Goal: Task Accomplishment & Management: Manage account settings

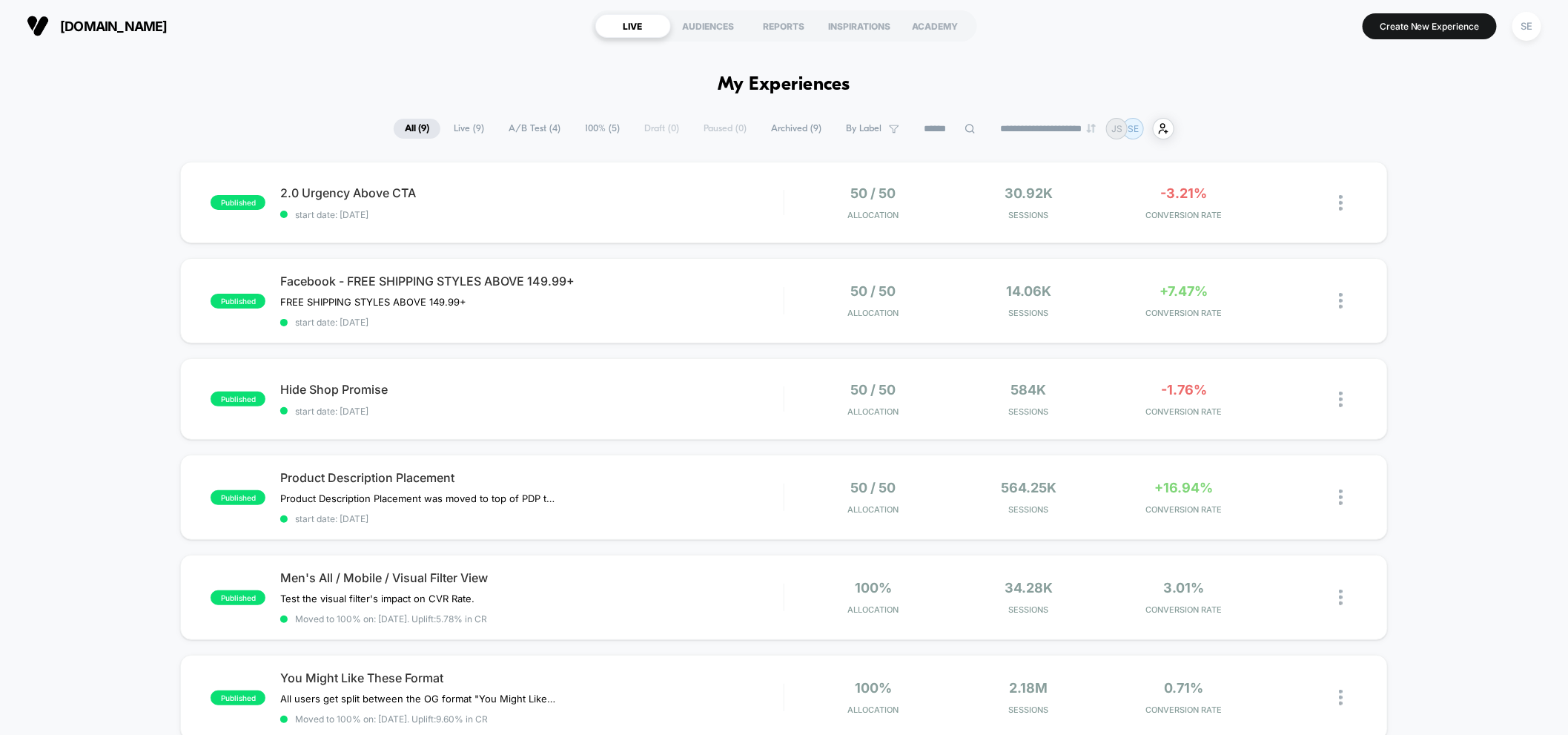
click at [805, 85] on h1 "My Experiences" at bounding box center [784, 85] width 133 height 22
click at [531, 402] on div "Hide Shop Promise Click to edit experience details Click to edit experience det…" at bounding box center [532, 399] width 503 height 35
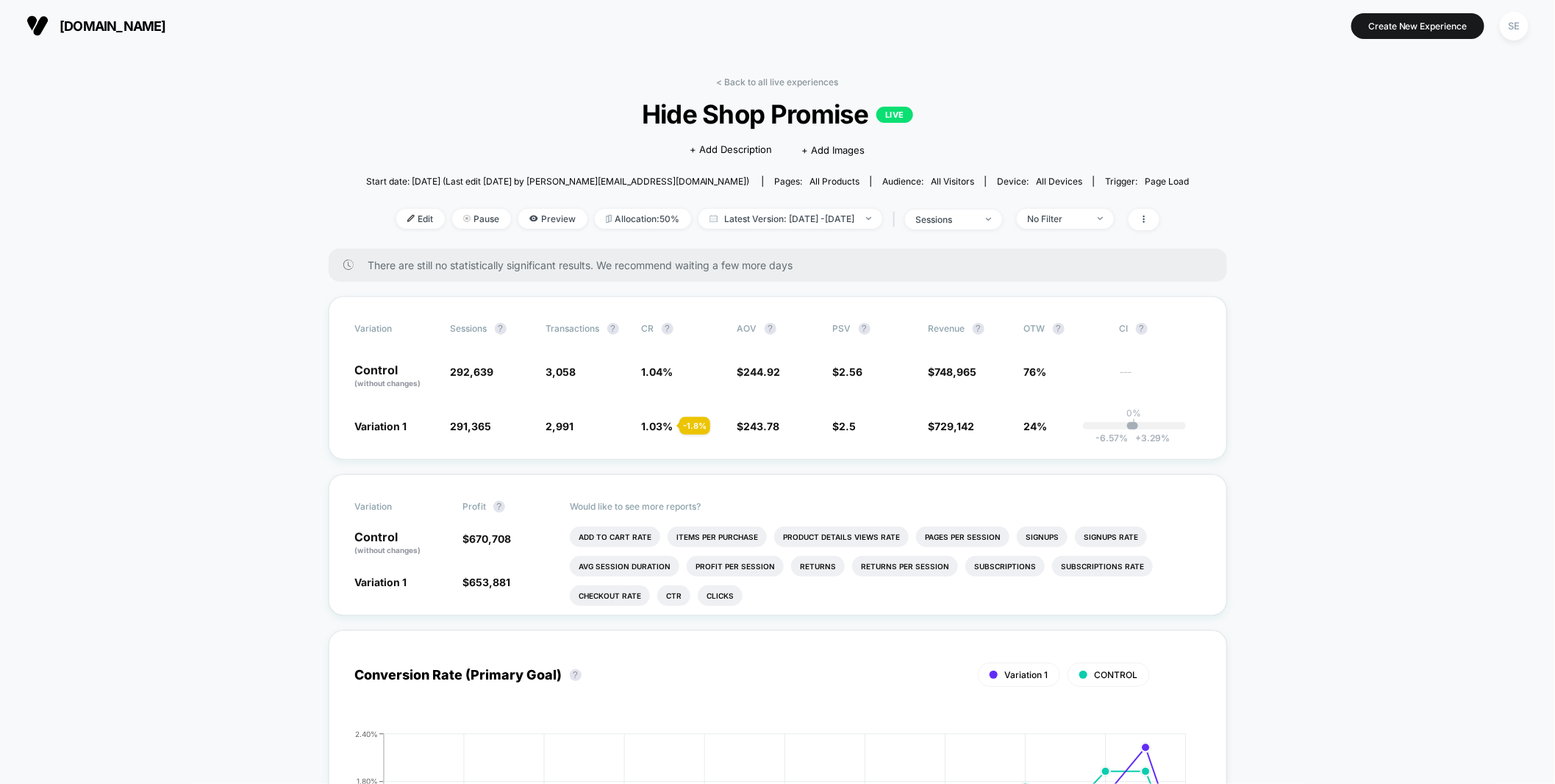
click at [723, 79] on link "< Back to all live experiences" at bounding box center [778, 82] width 122 height 11
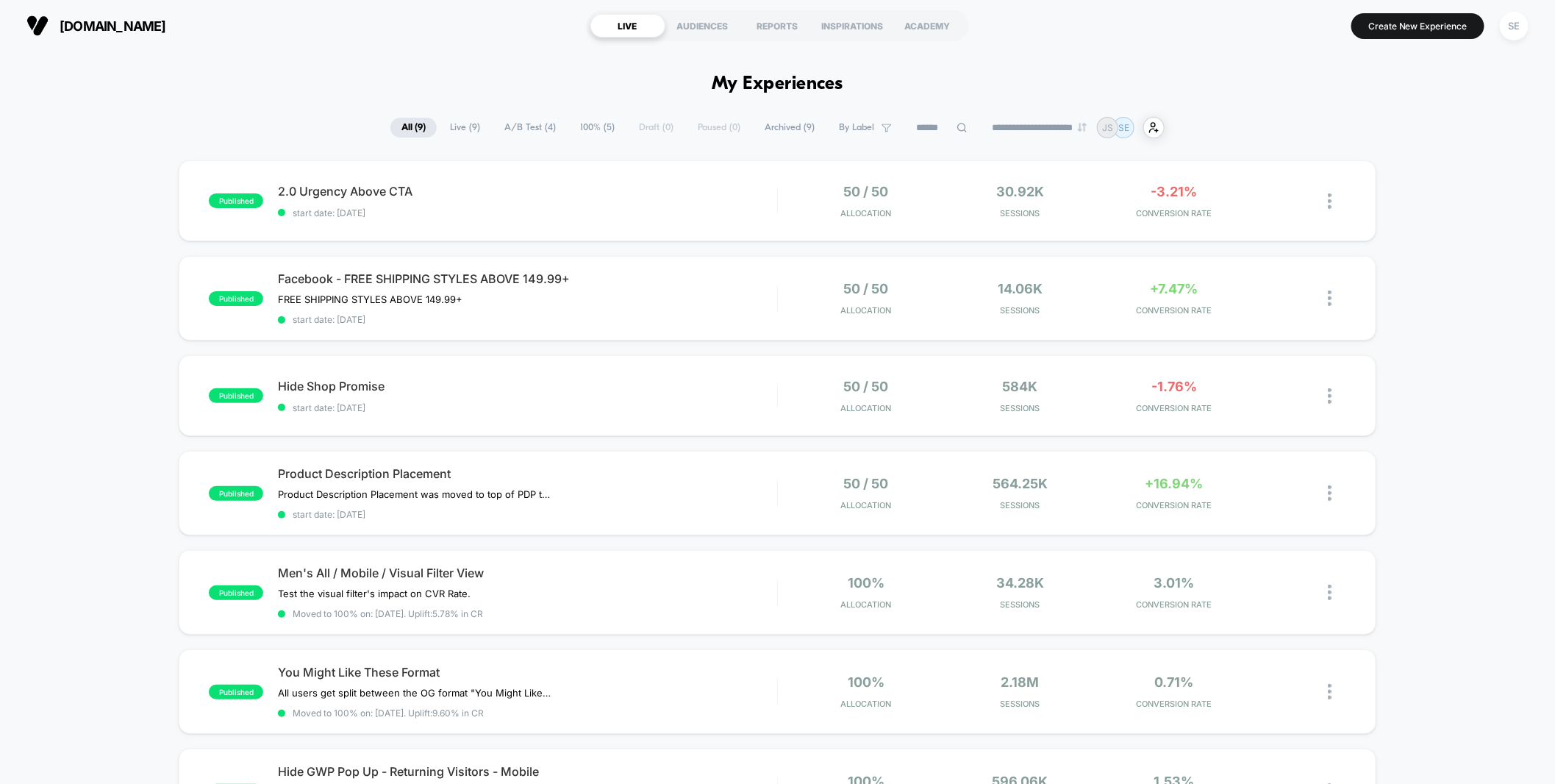
click at [35, 21] on img at bounding box center [37, 25] width 22 height 22
click at [691, 486] on div "Product Description Placement Product Description Placement was moved to top of…" at bounding box center [528, 493] width 499 height 54
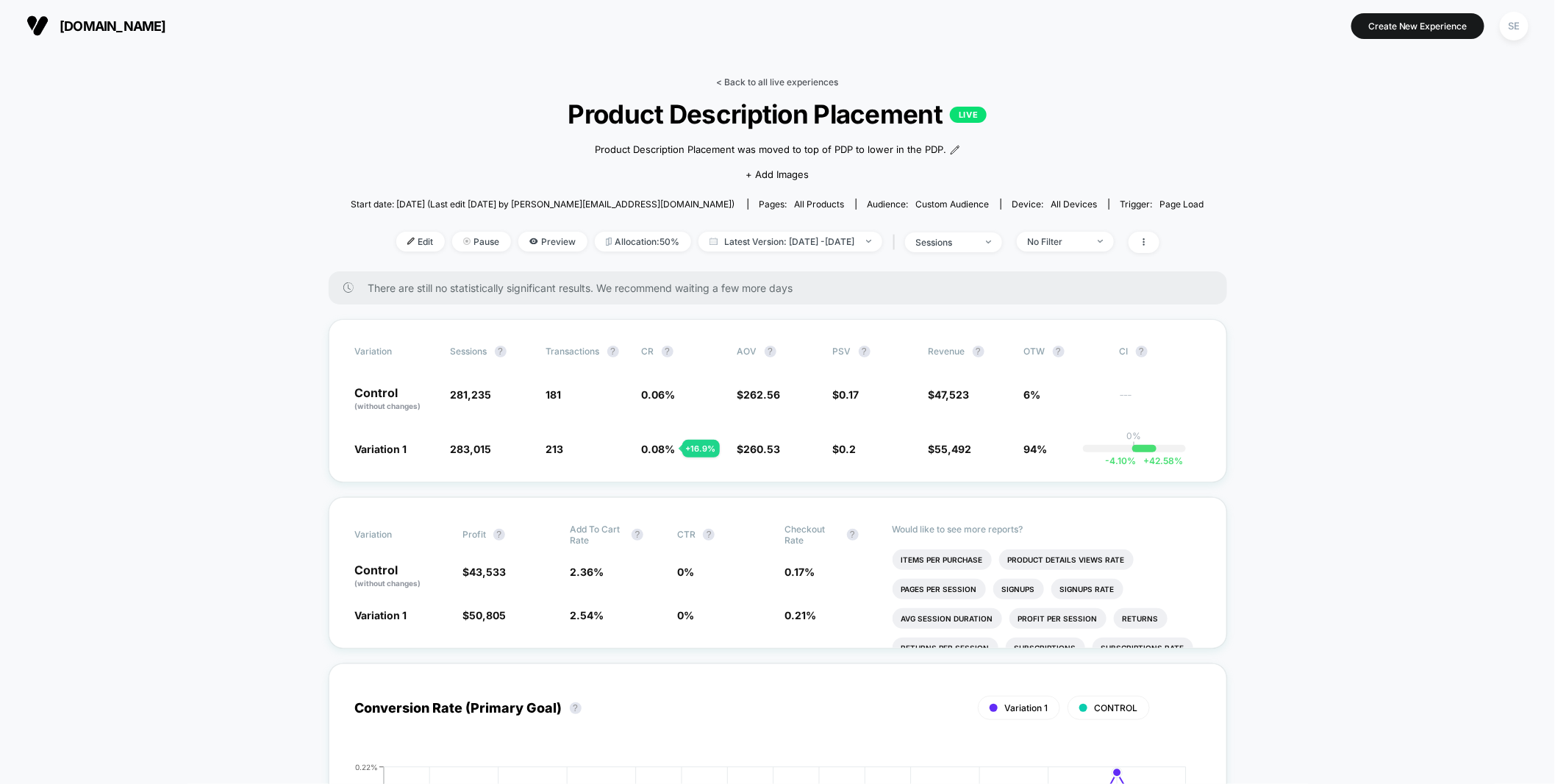
click at [718, 77] on link "< Back to all live experiences" at bounding box center [778, 82] width 122 height 11
